Goal: Find specific page/section: Find specific page/section

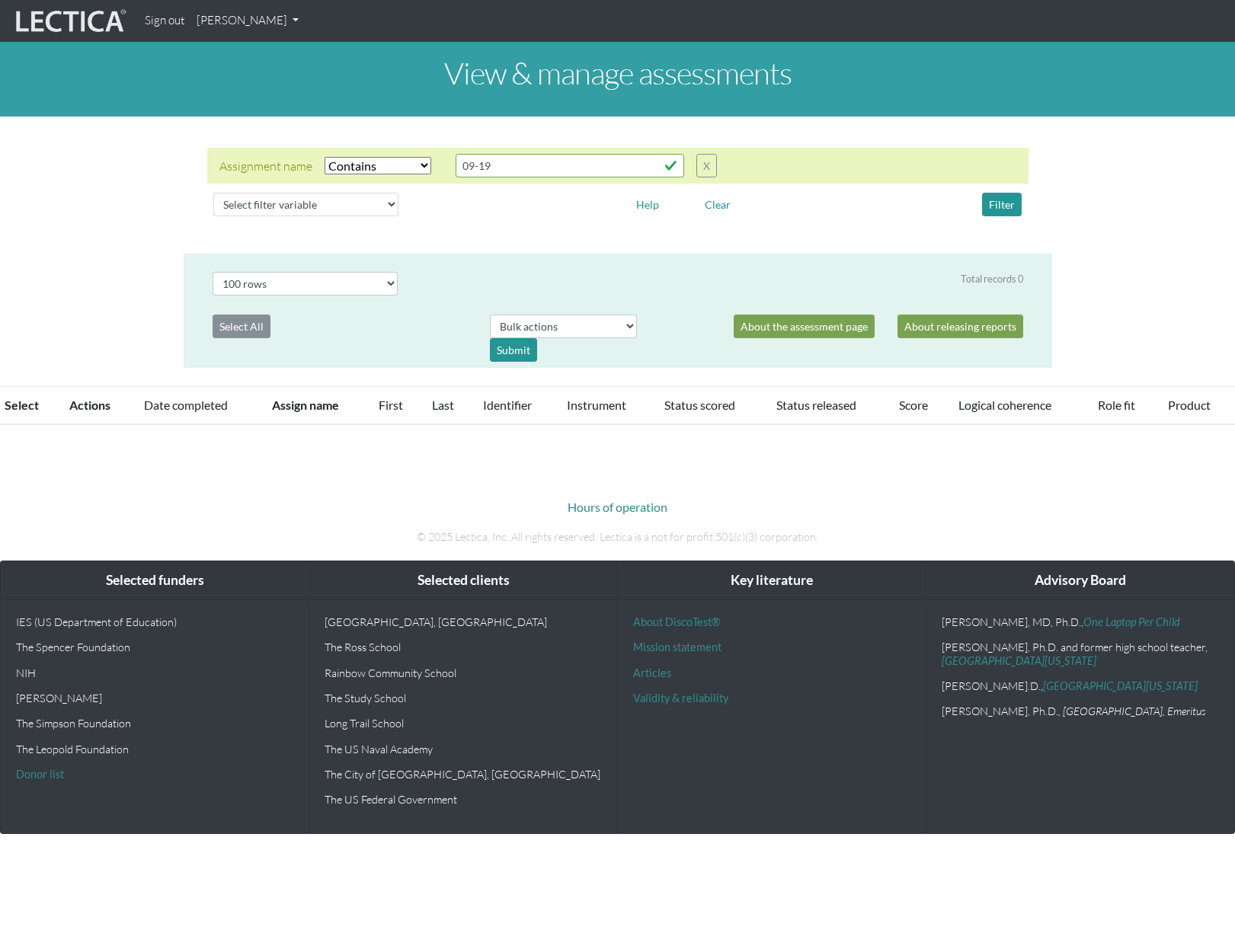
select select "icontains"
select select "100"
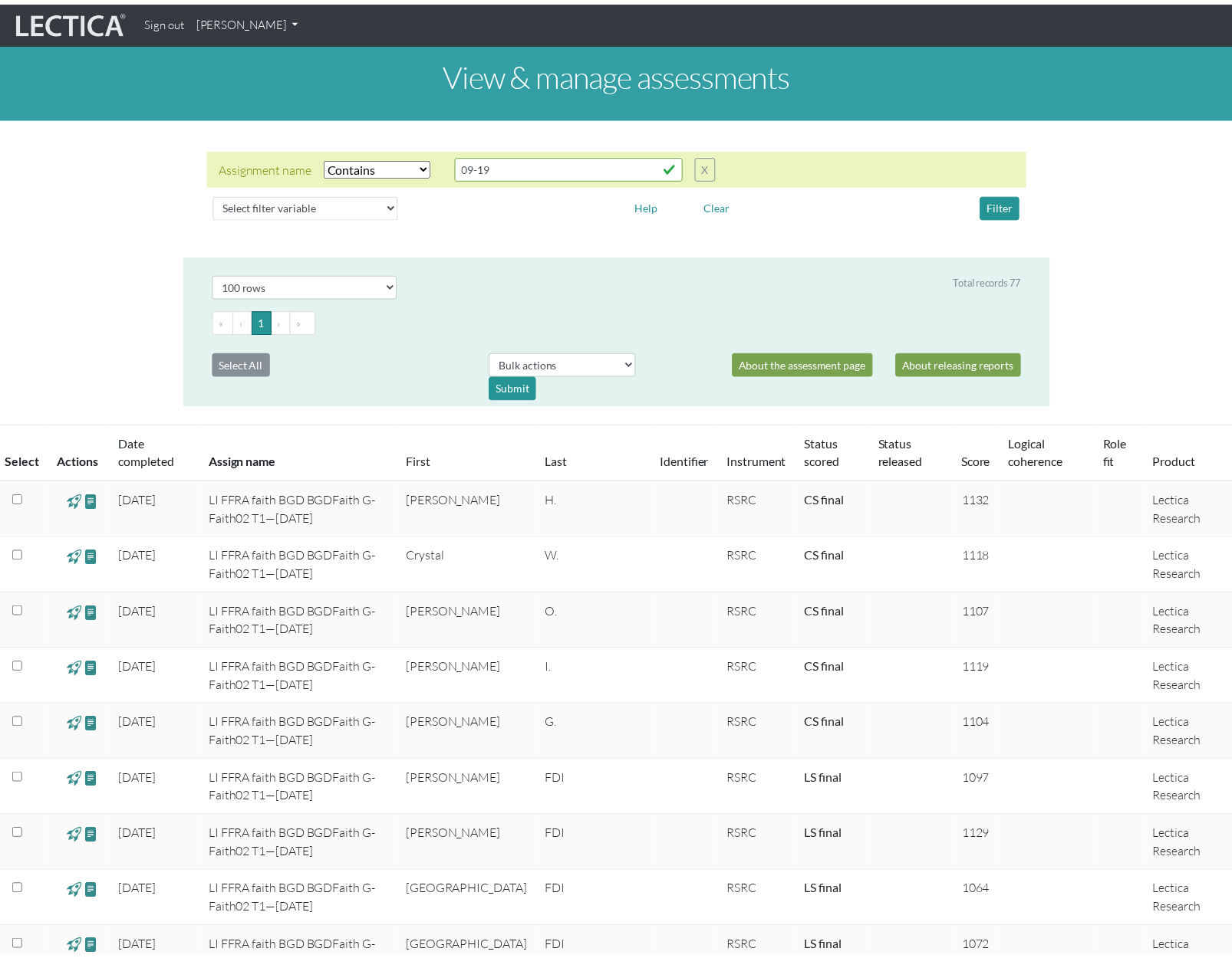
scroll to position [1074, 0]
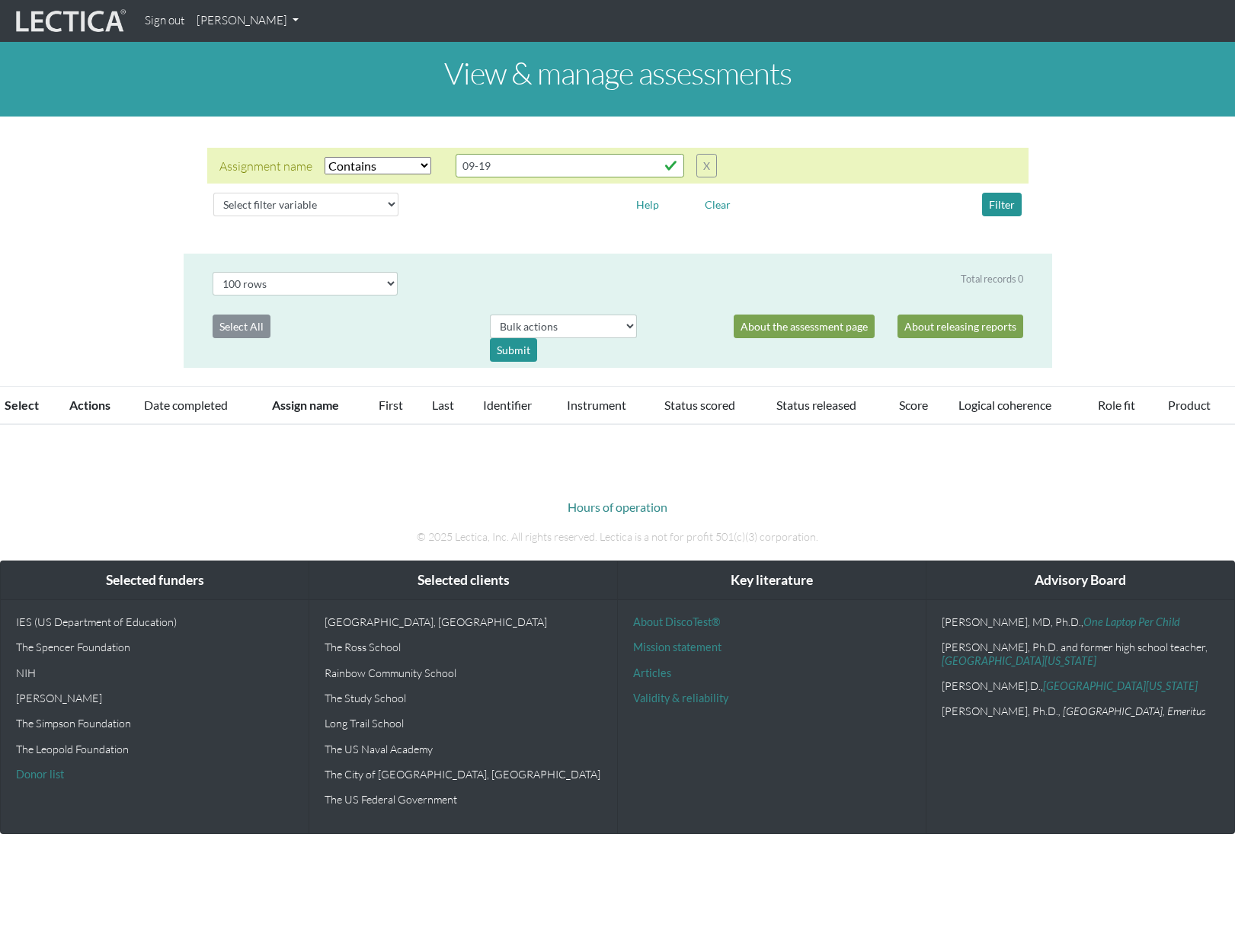
select select "icontains"
select select "100"
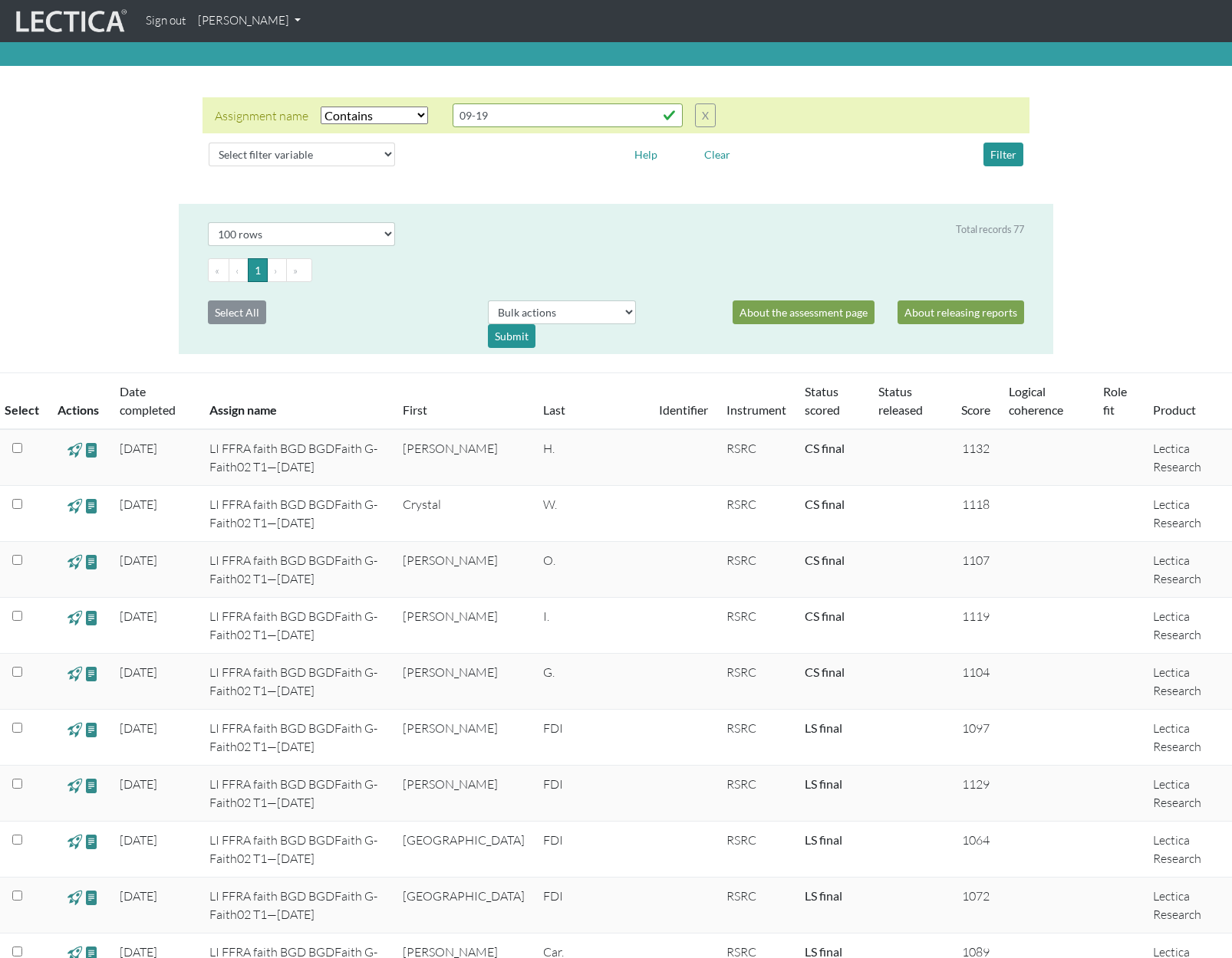
scroll to position [77, 0]
